Goal: Entertainment & Leisure: Browse casually

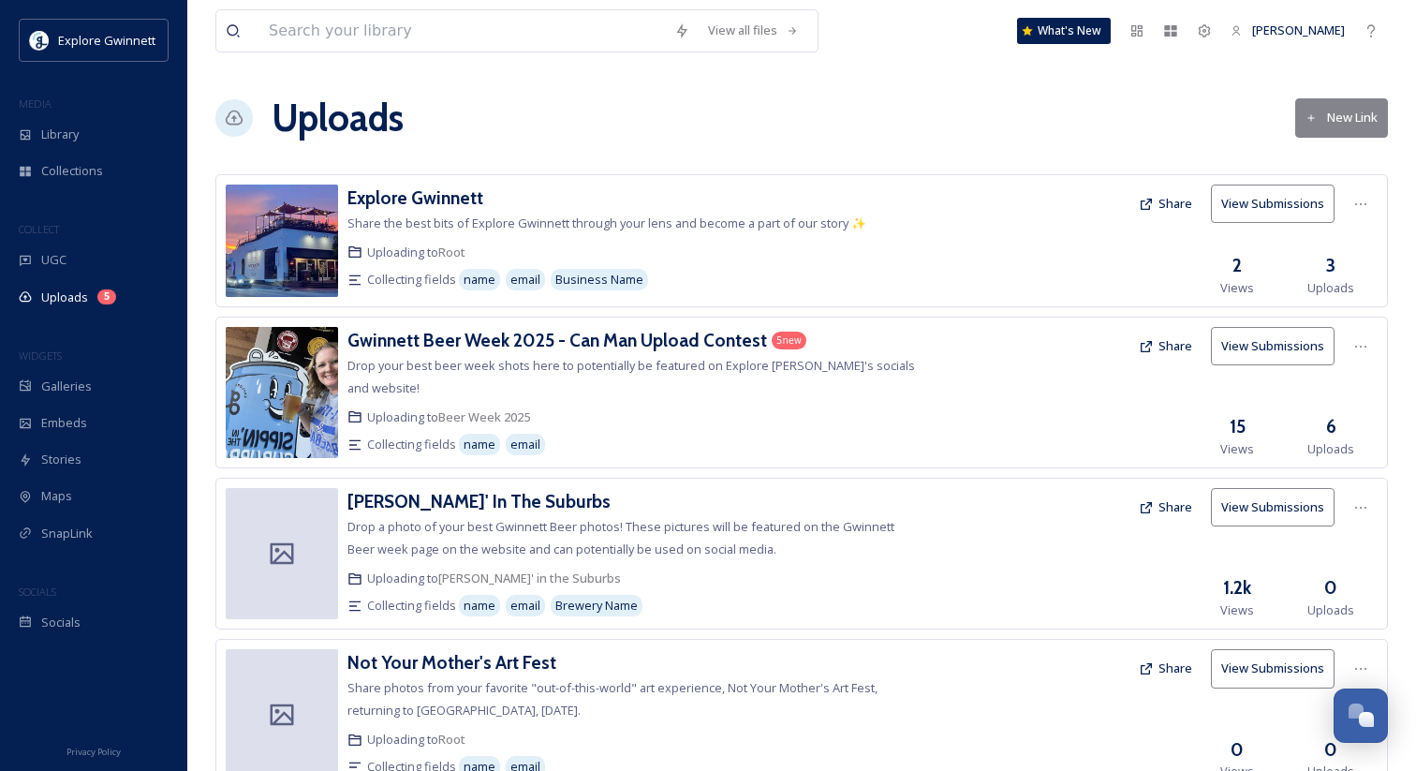
click at [654, 341] on h3 "Gwinnett Beer Week 2025 - Can Man Upload Contest" at bounding box center [557, 340] width 420 height 22
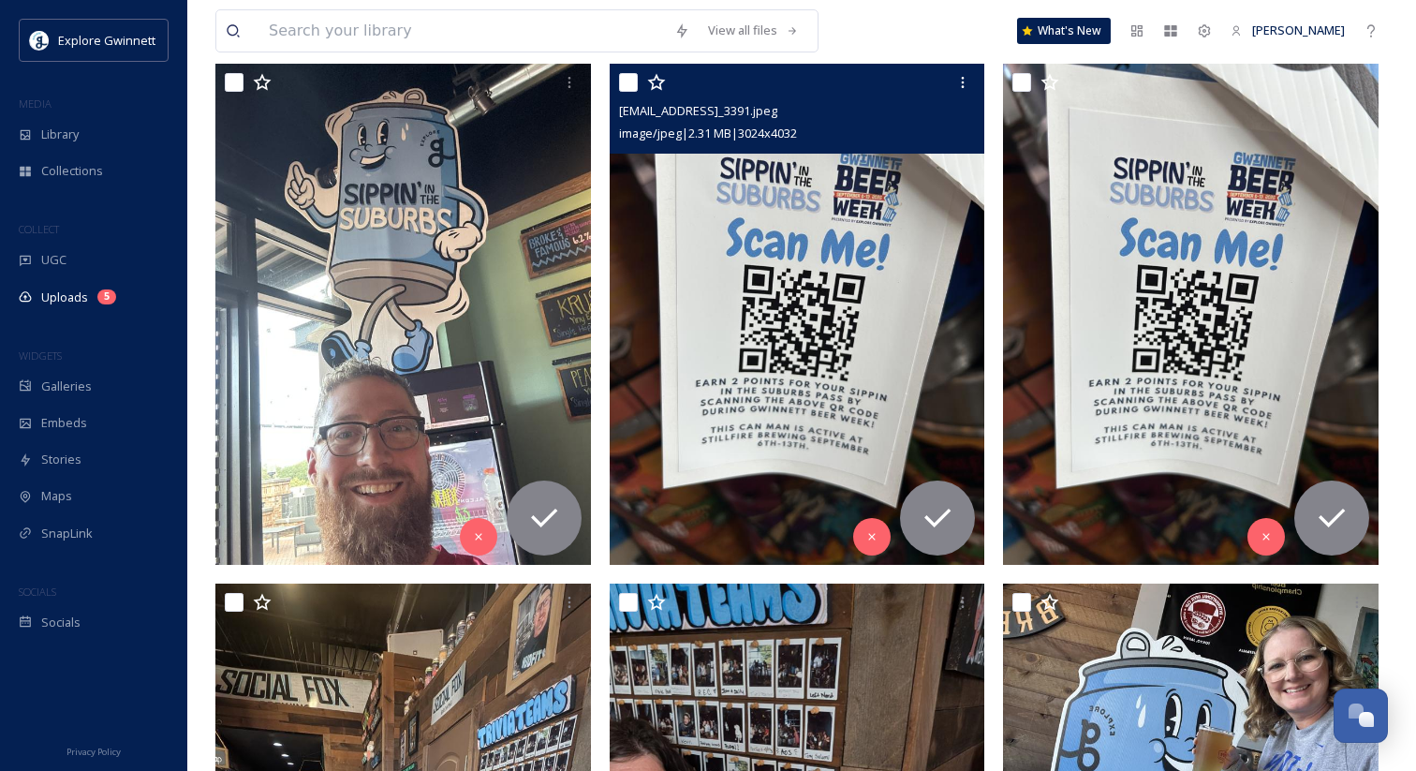
scroll to position [306, 0]
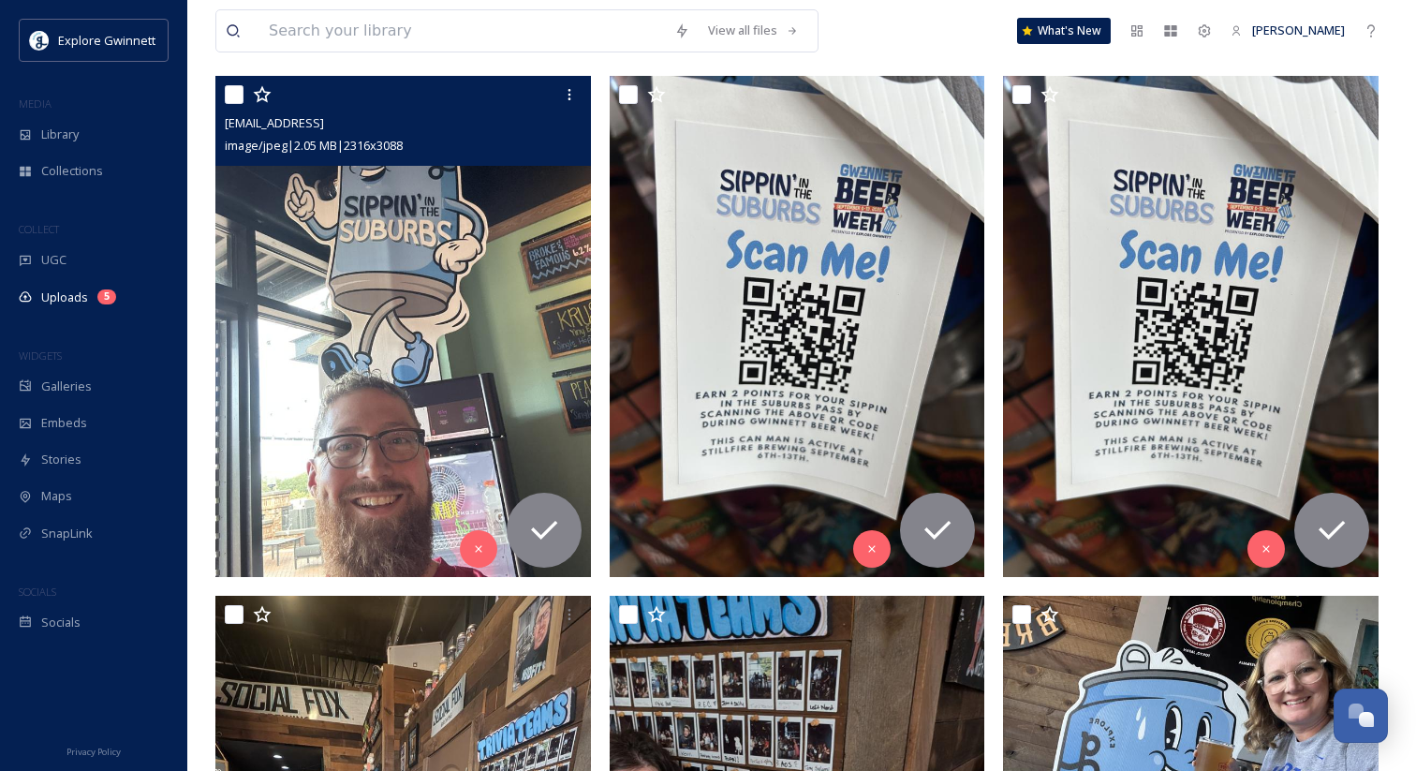
click at [411, 265] on img at bounding box center [403, 326] width 376 height 500
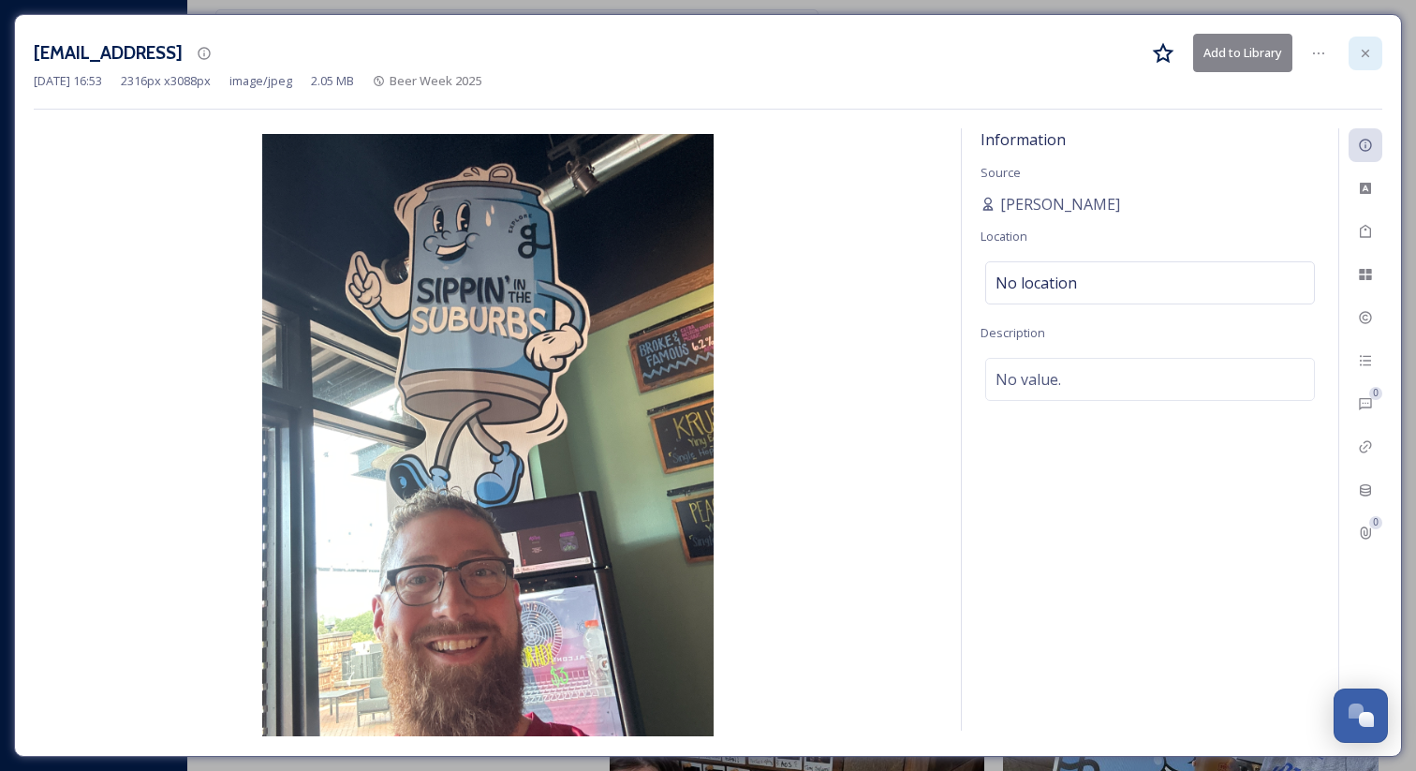
click at [1365, 59] on icon at bounding box center [1365, 53] width 15 height 15
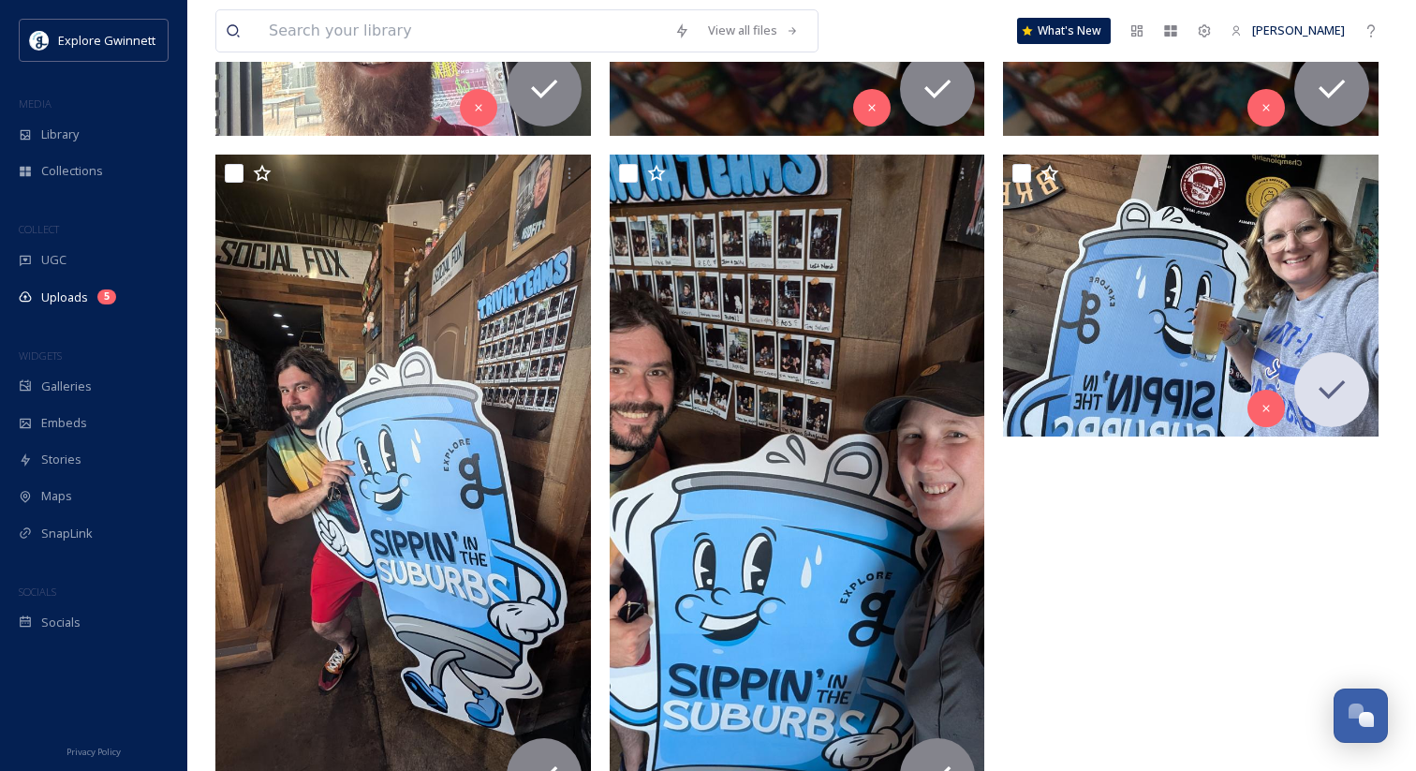
scroll to position [765, 0]
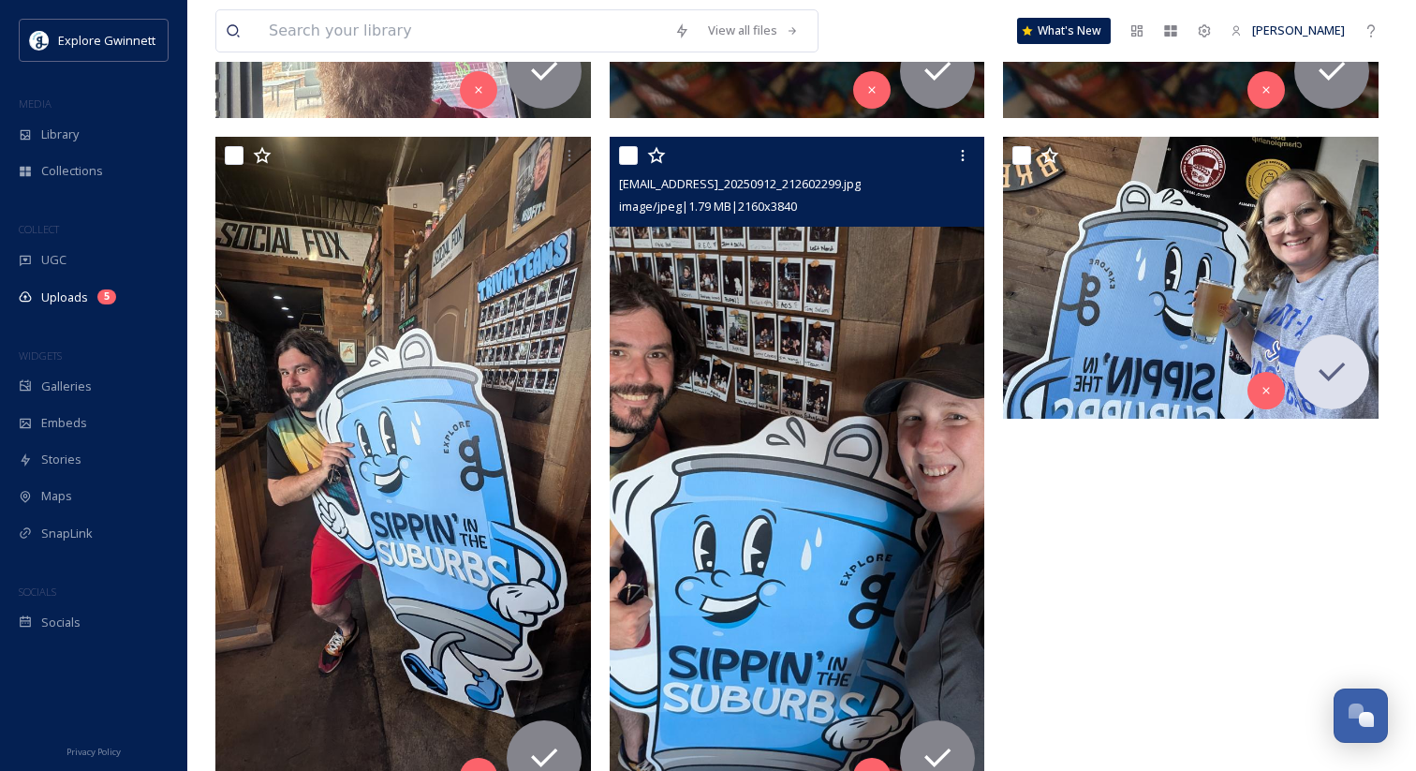
click at [809, 462] on img at bounding box center [798, 471] width 376 height 668
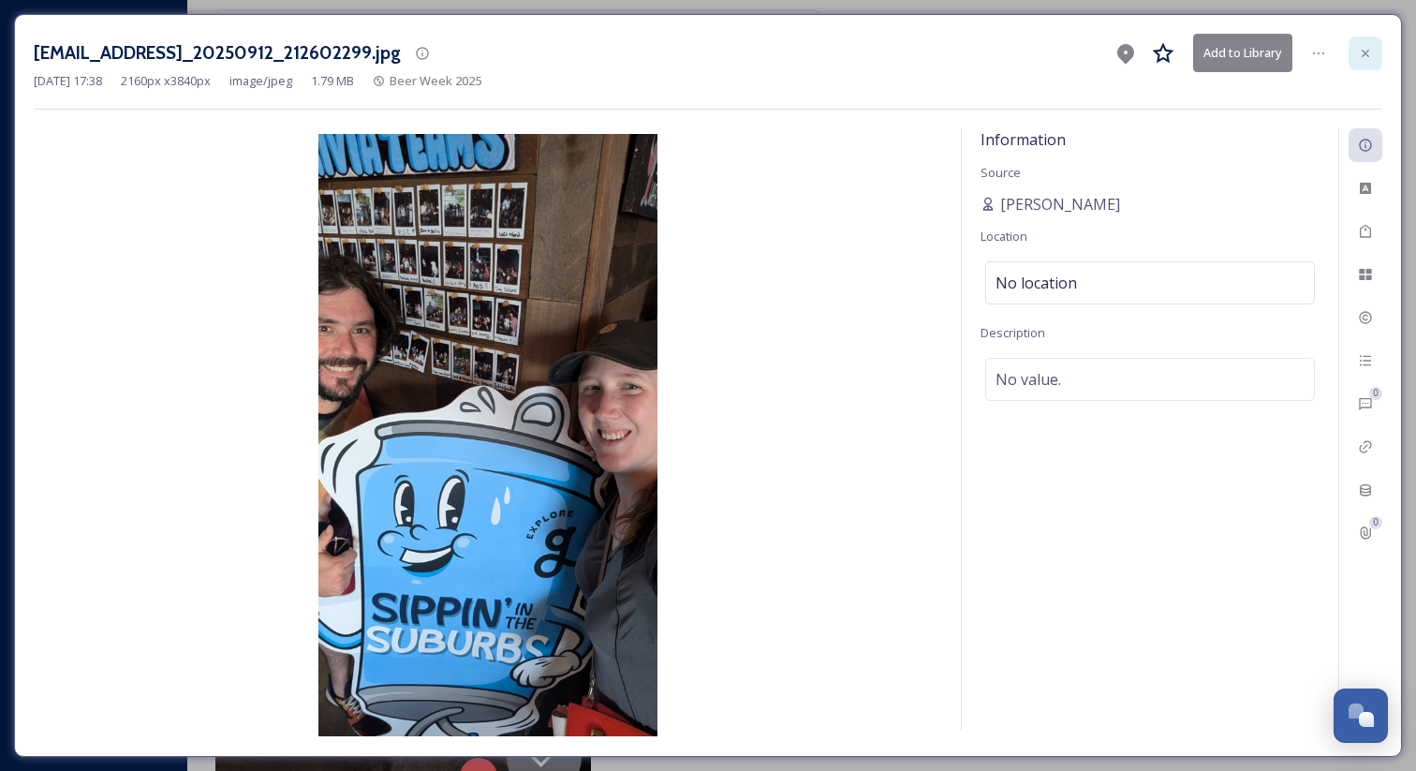
click at [1364, 55] on icon at bounding box center [1365, 53] width 15 height 15
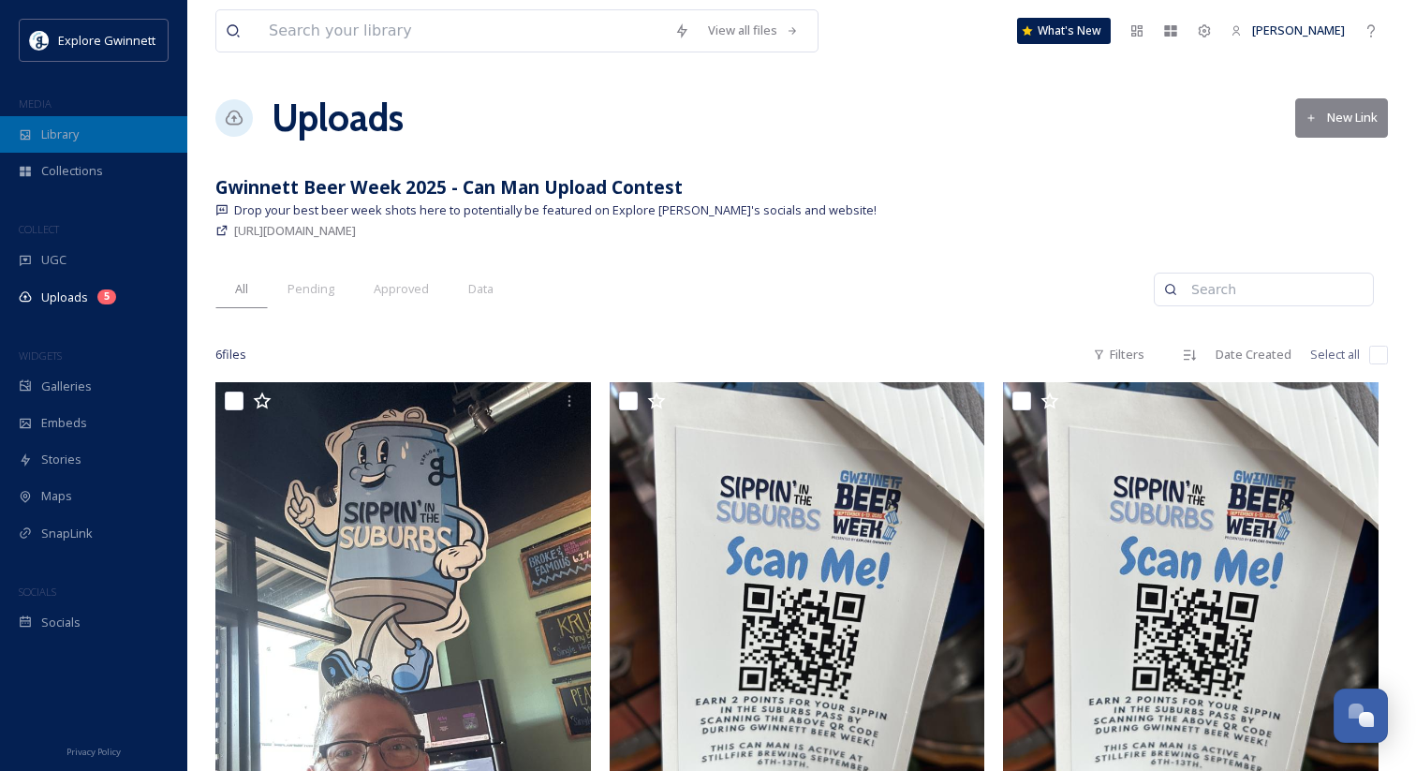
click at [81, 132] on div "Library" at bounding box center [93, 134] width 187 height 37
